Goal: Check status: Check status

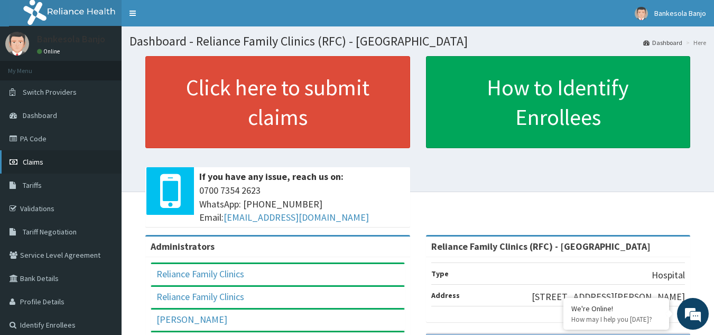
click at [64, 164] on link "Claims" at bounding box center [61, 161] width 122 height 23
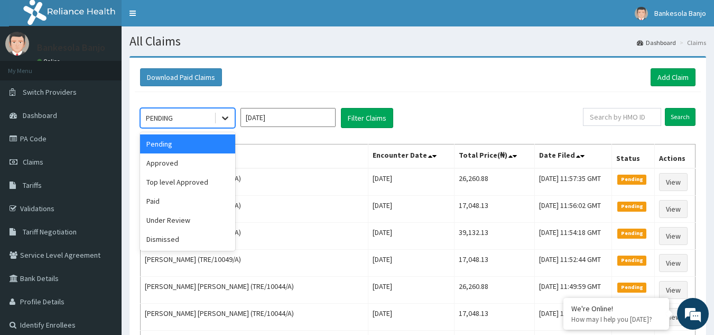
click at [223, 122] on icon at bounding box center [225, 118] width 11 height 11
click at [211, 170] on div "Approved" at bounding box center [187, 162] width 95 height 19
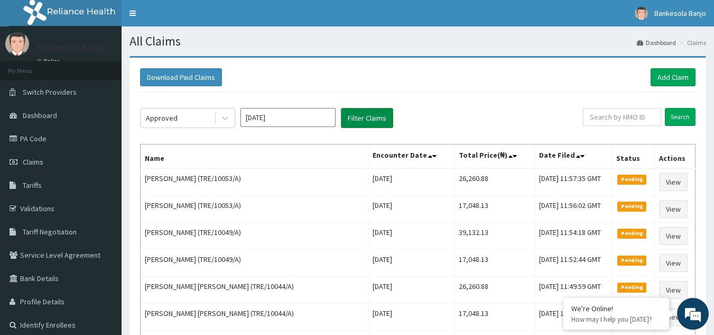
click at [376, 117] on button "Filter Claims" at bounding box center [367, 118] width 52 height 20
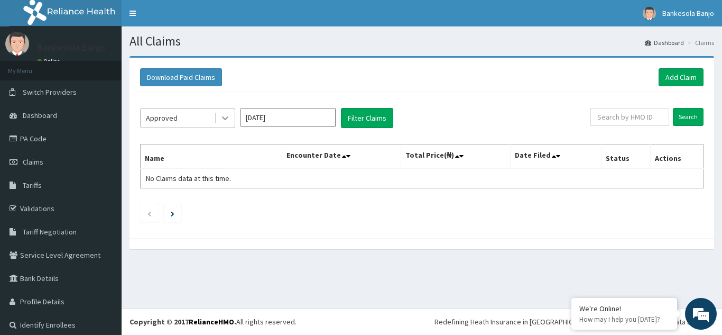
click at [222, 119] on icon at bounding box center [225, 118] width 11 height 11
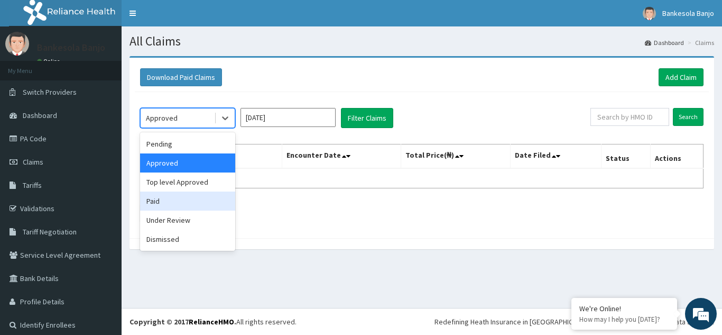
click at [184, 196] on div "Paid" at bounding box center [187, 200] width 95 height 19
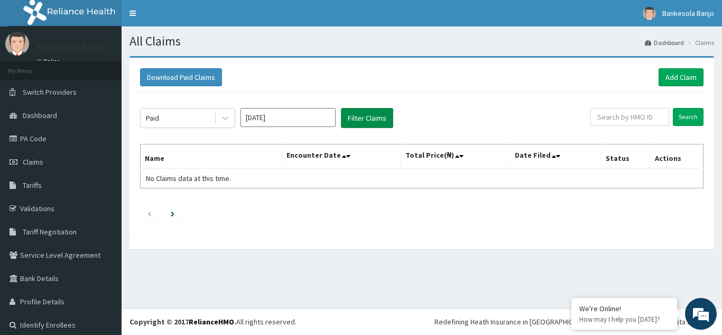
click at [360, 117] on button "Filter Claims" at bounding box center [367, 118] width 52 height 20
click at [223, 122] on icon at bounding box center [225, 118] width 11 height 11
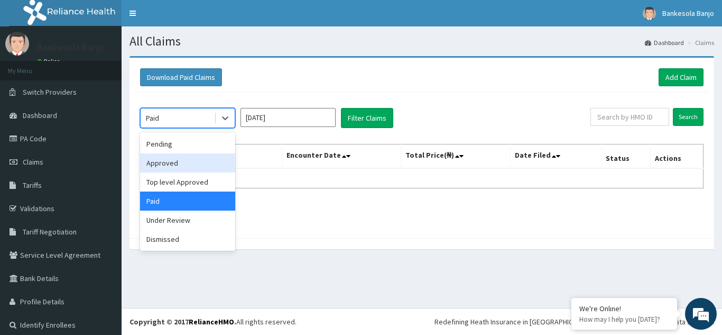
click at [190, 171] on div "Approved" at bounding box center [187, 162] width 95 height 19
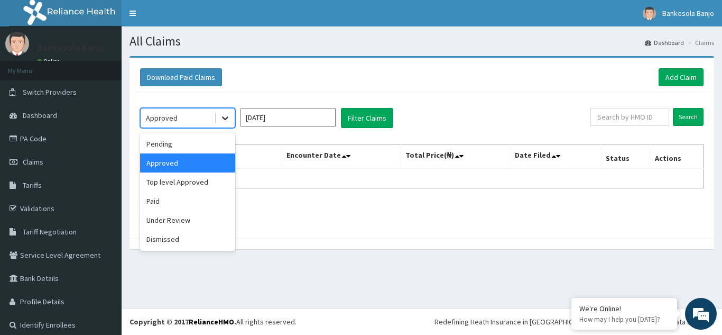
click at [227, 123] on icon at bounding box center [225, 118] width 11 height 11
click at [213, 138] on div "Pending" at bounding box center [187, 143] width 95 height 19
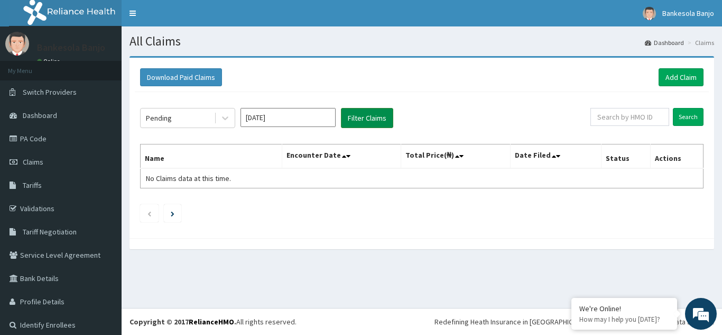
click at [380, 111] on button "Filter Claims" at bounding box center [367, 118] width 52 height 20
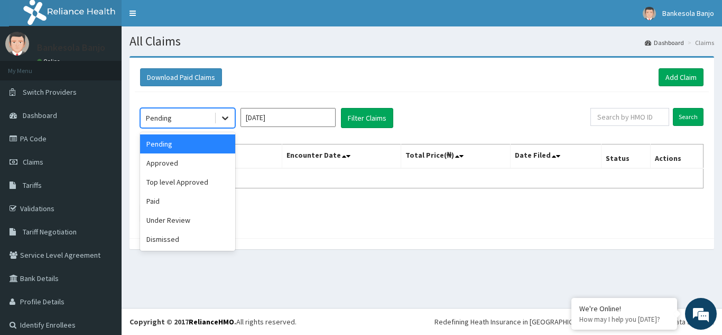
click at [222, 120] on icon at bounding box center [225, 118] width 11 height 11
click at [190, 198] on div "Paid" at bounding box center [187, 200] width 95 height 19
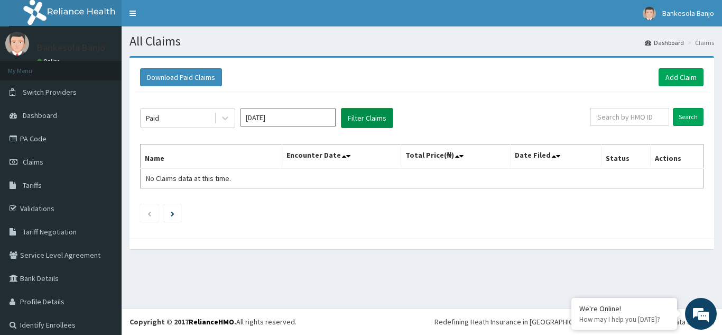
click at [370, 122] on button "Filter Claims" at bounding box center [367, 118] width 52 height 20
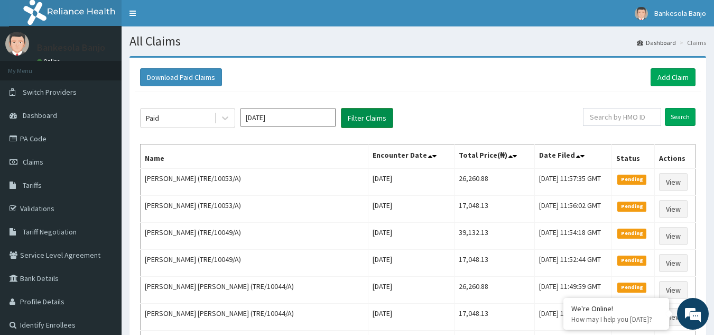
click at [363, 120] on button "Filter Claims" at bounding box center [367, 118] width 52 height 20
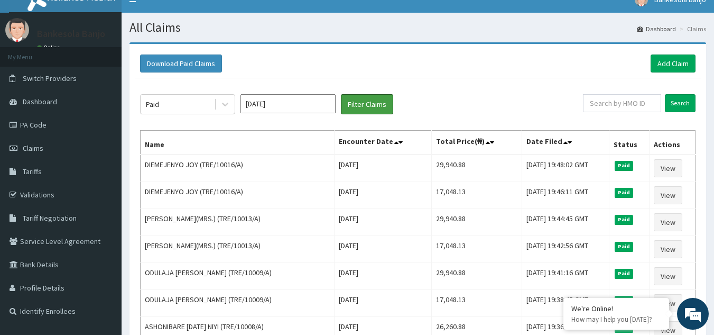
scroll to position [11, 0]
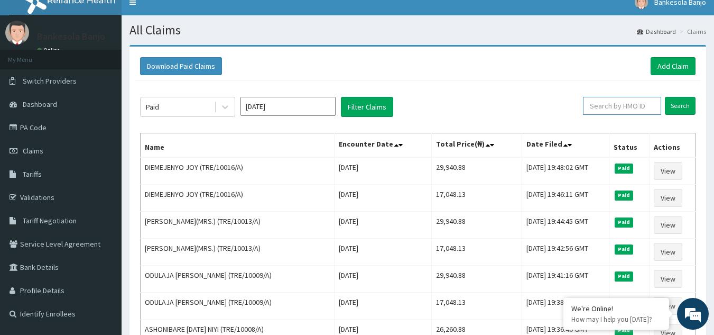
click at [610, 108] on input "text" at bounding box center [622, 106] width 78 height 18
paste input "ISW/10307/B"
type input "ISW/10307/B"
click at [665, 97] on input "Search" at bounding box center [680, 106] width 31 height 18
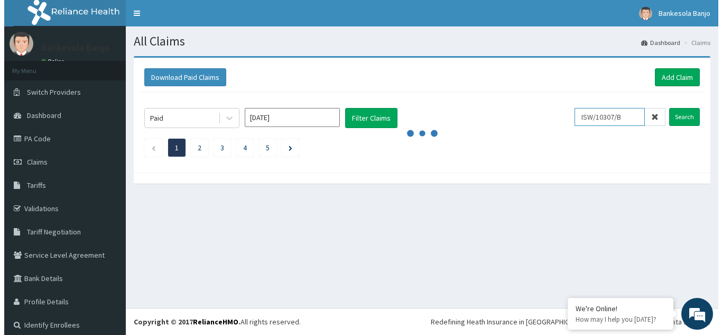
scroll to position [0, 0]
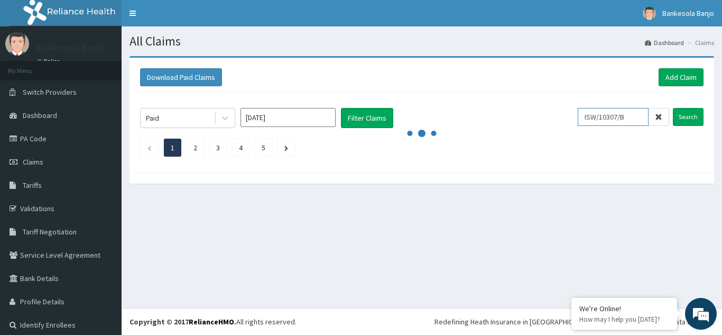
click at [673, 108] on input "Search" at bounding box center [688, 117] width 31 height 18
